Goal: Navigation & Orientation: Find specific page/section

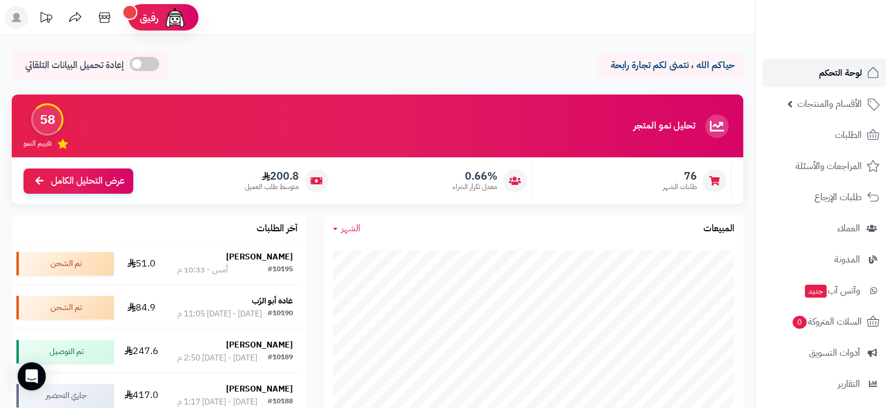
click at [845, 71] on span "لوحة التحكم" at bounding box center [840, 73] width 43 height 16
click at [844, 71] on span "لوحة التحكم" at bounding box center [840, 73] width 43 height 16
click at [831, 68] on span "لوحة التحكم" at bounding box center [840, 73] width 43 height 16
click at [850, 82] on link "لوحة التحكم" at bounding box center [824, 73] width 123 height 28
click at [834, 69] on span "لوحة التحكم" at bounding box center [840, 73] width 43 height 16
